Goal: Navigation & Orientation: Find specific page/section

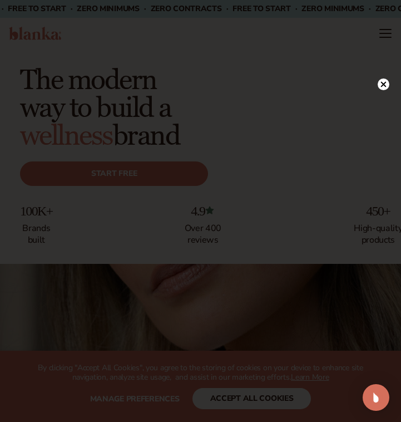
click at [382, 85] on circle at bounding box center [384, 84] width 12 height 12
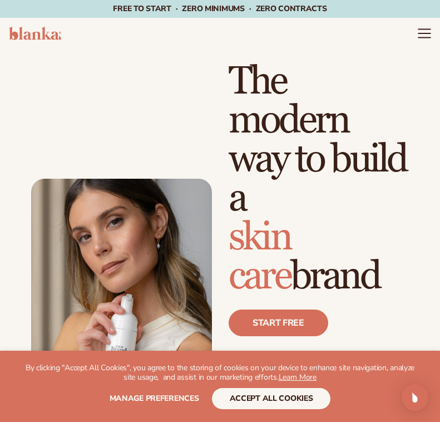
click at [401, 39] on icon "Menu" at bounding box center [424, 33] width 14 height 14
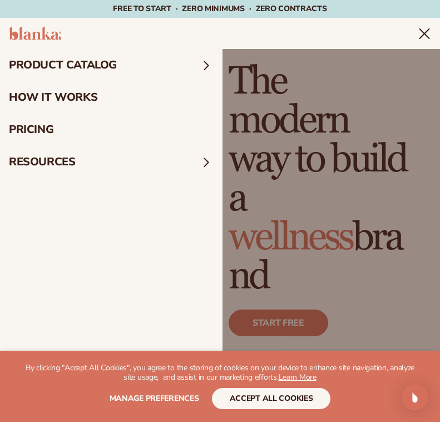
click at [179, 70] on summary "product catalog" at bounding box center [111, 65] width 223 height 32
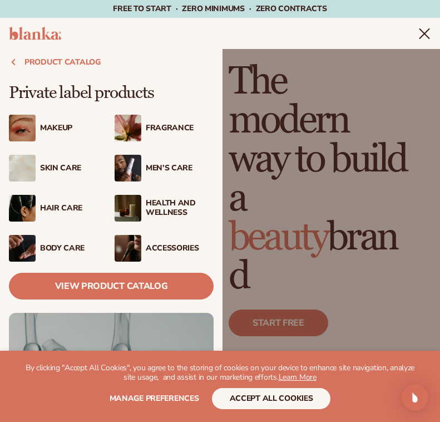
click at [176, 169] on div "Men’s Care" at bounding box center [180, 168] width 68 height 9
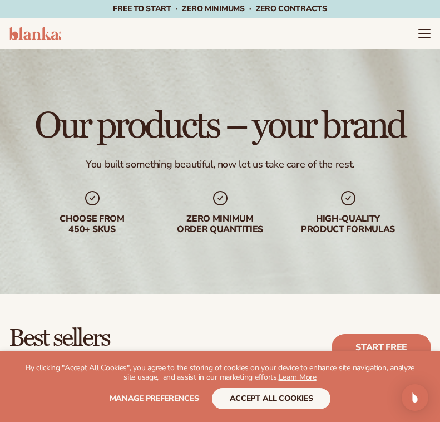
click at [435, 21] on header "Cart product catalog The Lab by [PERSON_NAME]" at bounding box center [220, 33] width 440 height 31
